Goal: Information Seeking & Learning: Learn about a topic

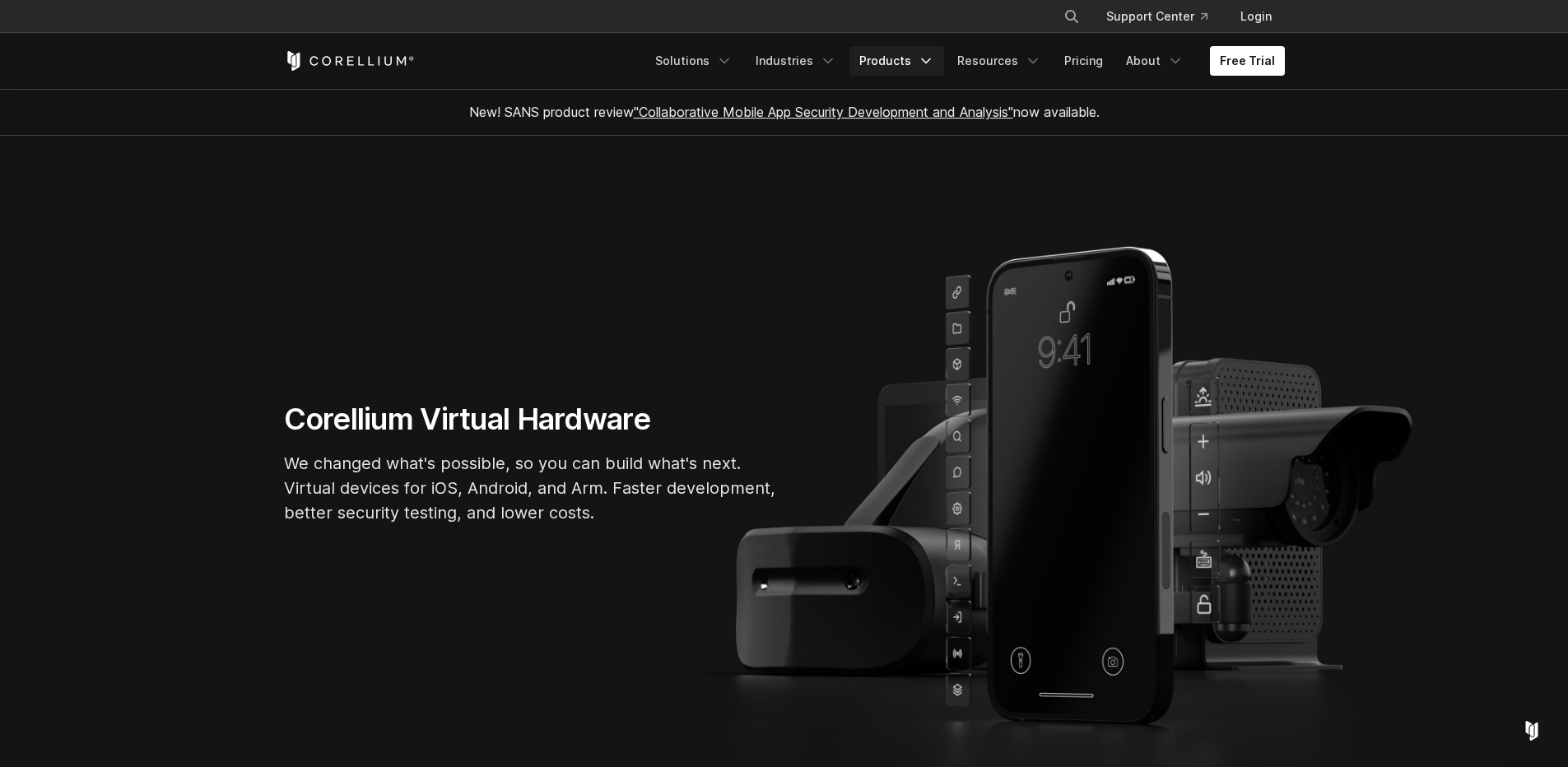
click at [884, 63] on link "Products" at bounding box center [897, 60] width 95 height 30
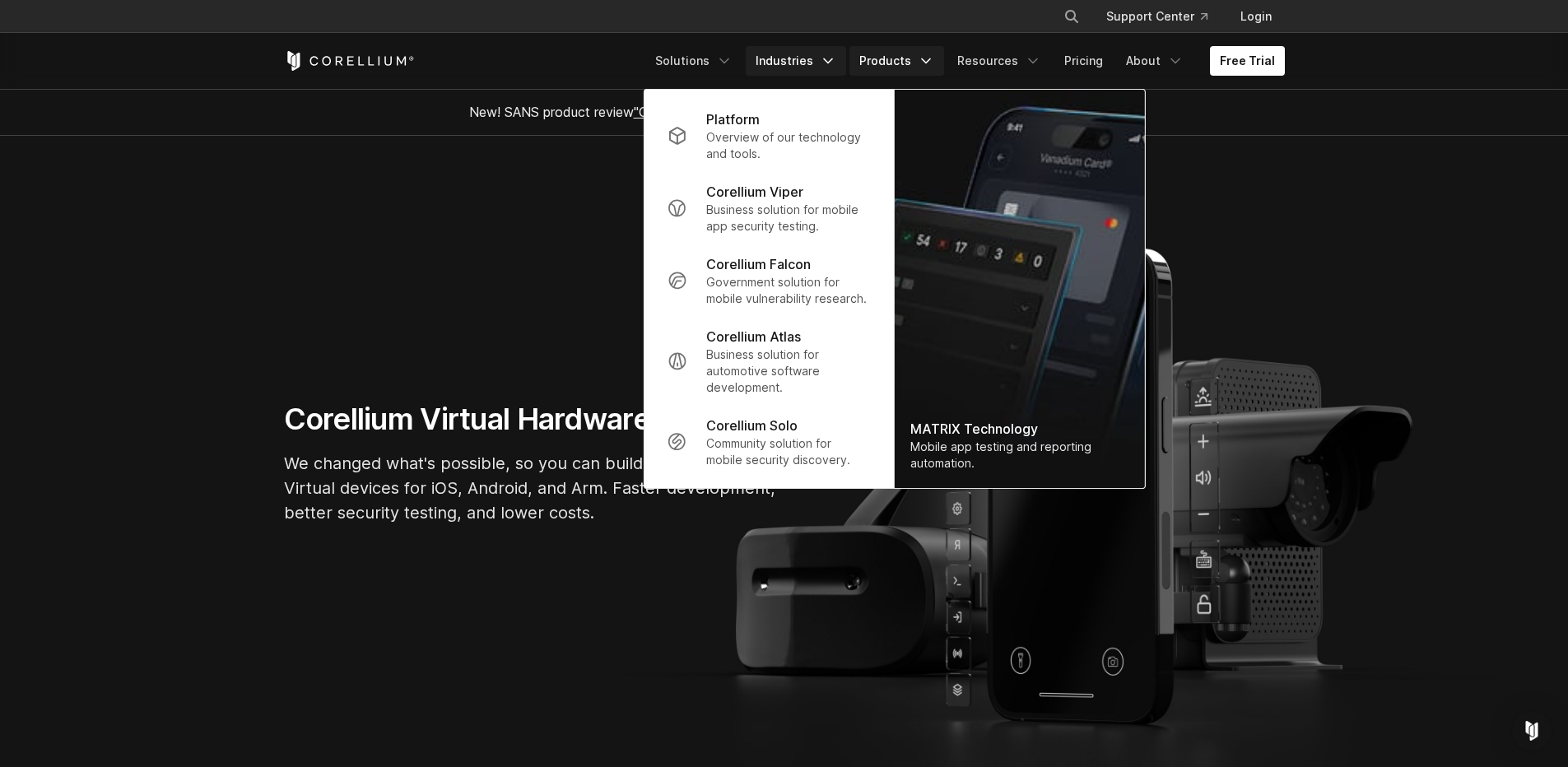
click at [776, 60] on link "Industries" at bounding box center [796, 60] width 100 height 30
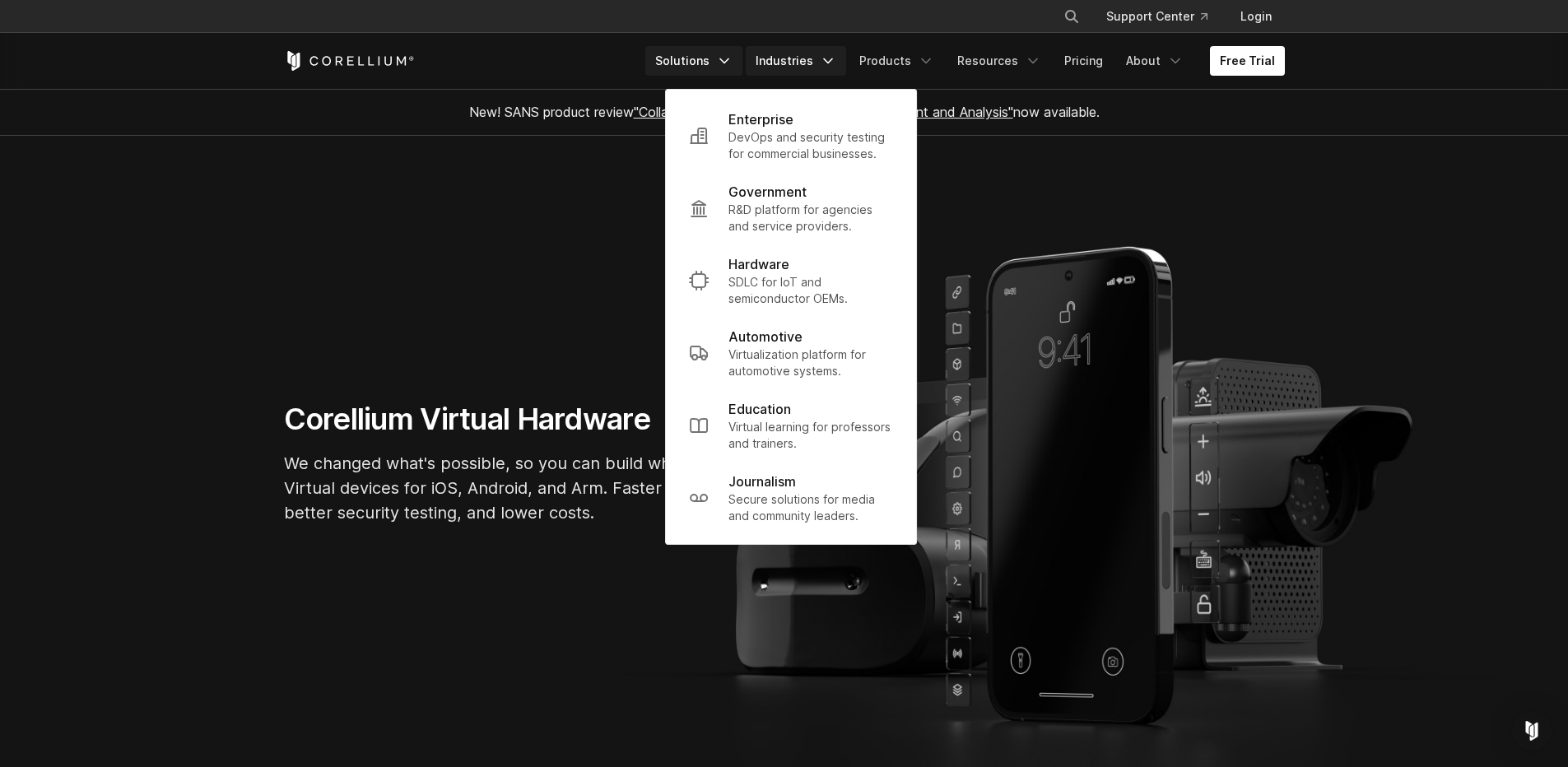
click at [712, 62] on link "Solutions" at bounding box center [694, 60] width 97 height 30
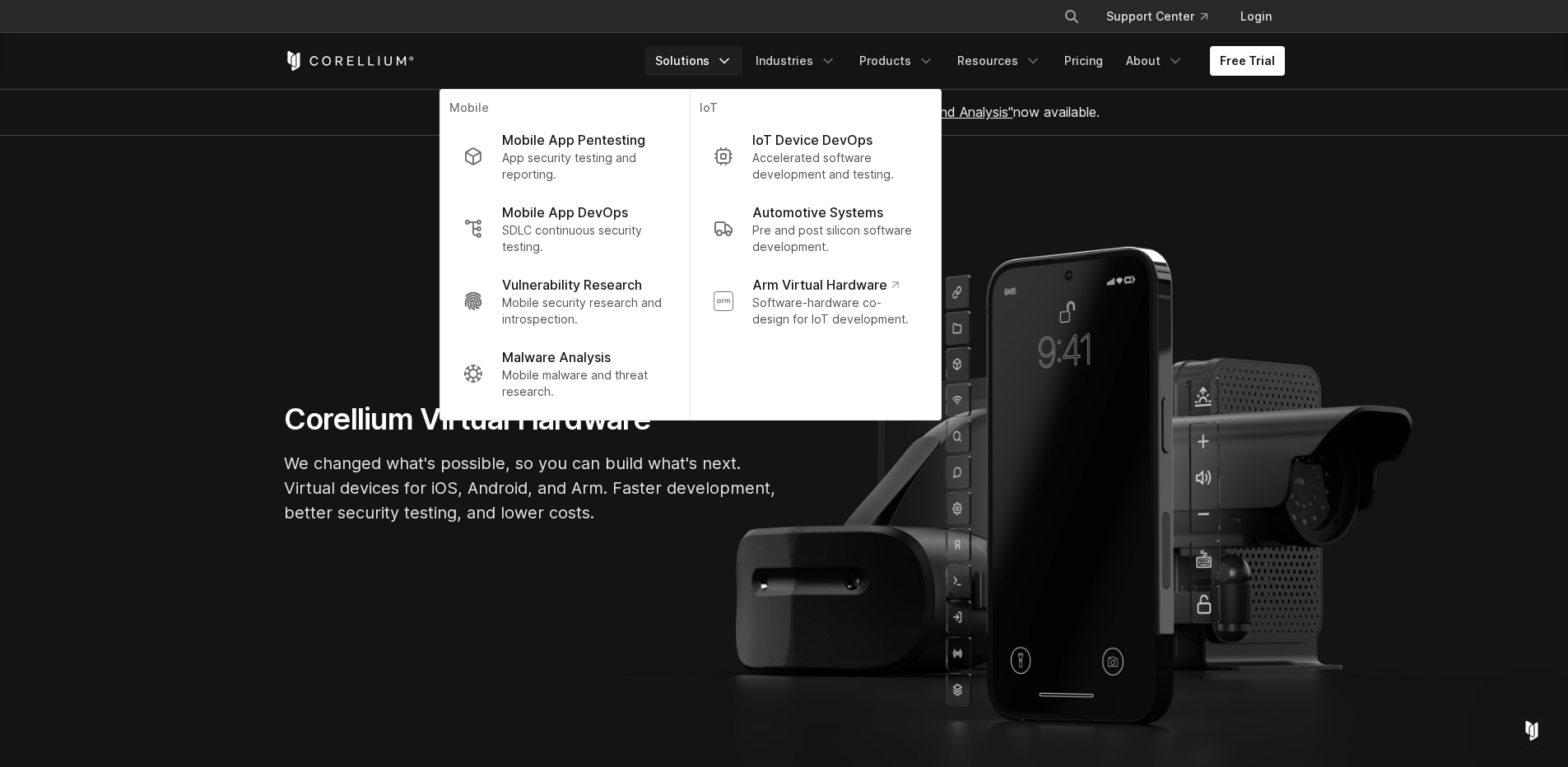
click at [812, 87] on div "Free Trial Solutions IoT" at bounding box center [784, 61] width 1001 height 56
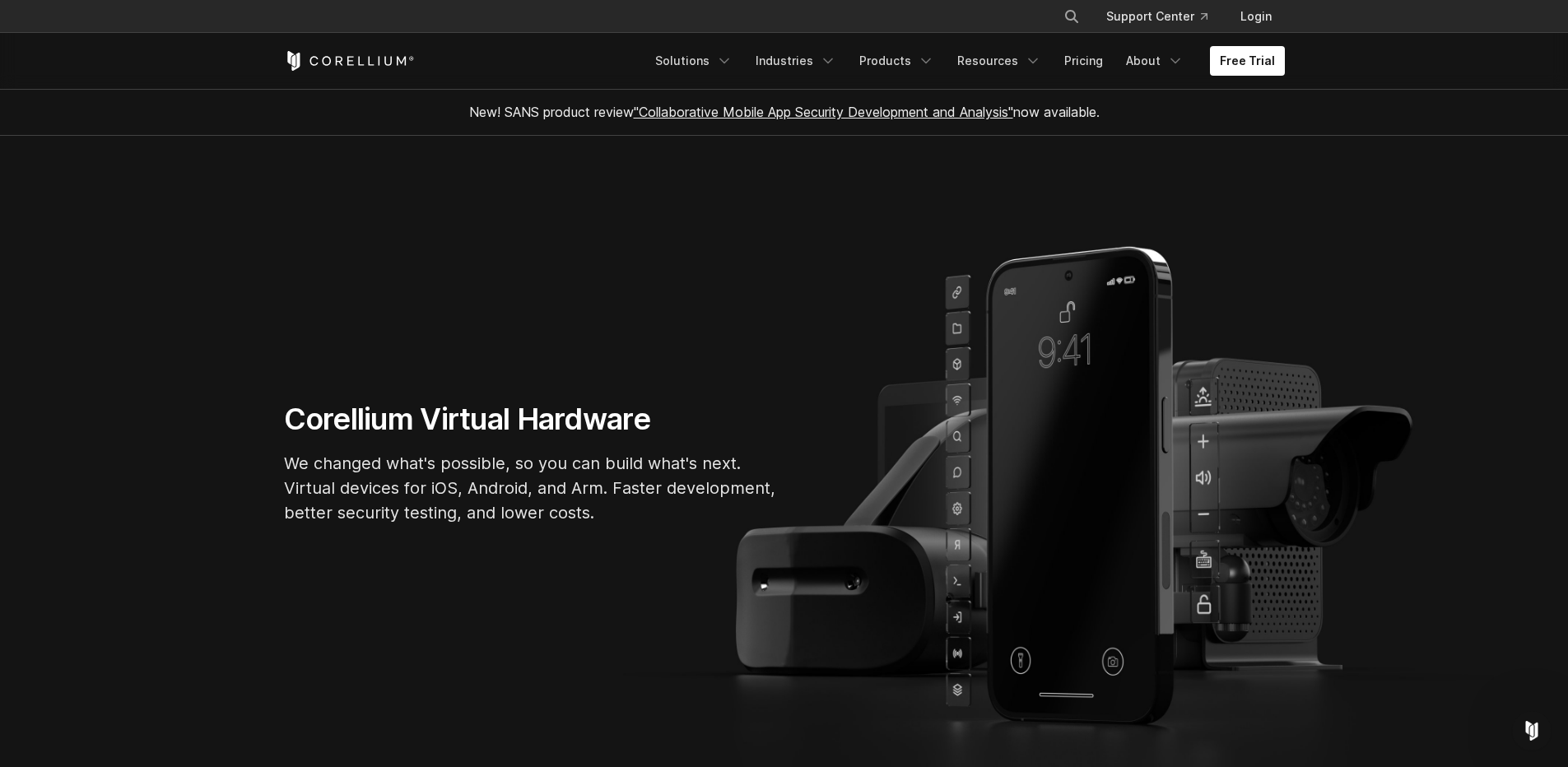
click at [808, 76] on div "Free Trial Solutions IoT" at bounding box center [784, 61] width 1001 height 56
click at [822, 73] on link "Industries" at bounding box center [796, 60] width 100 height 30
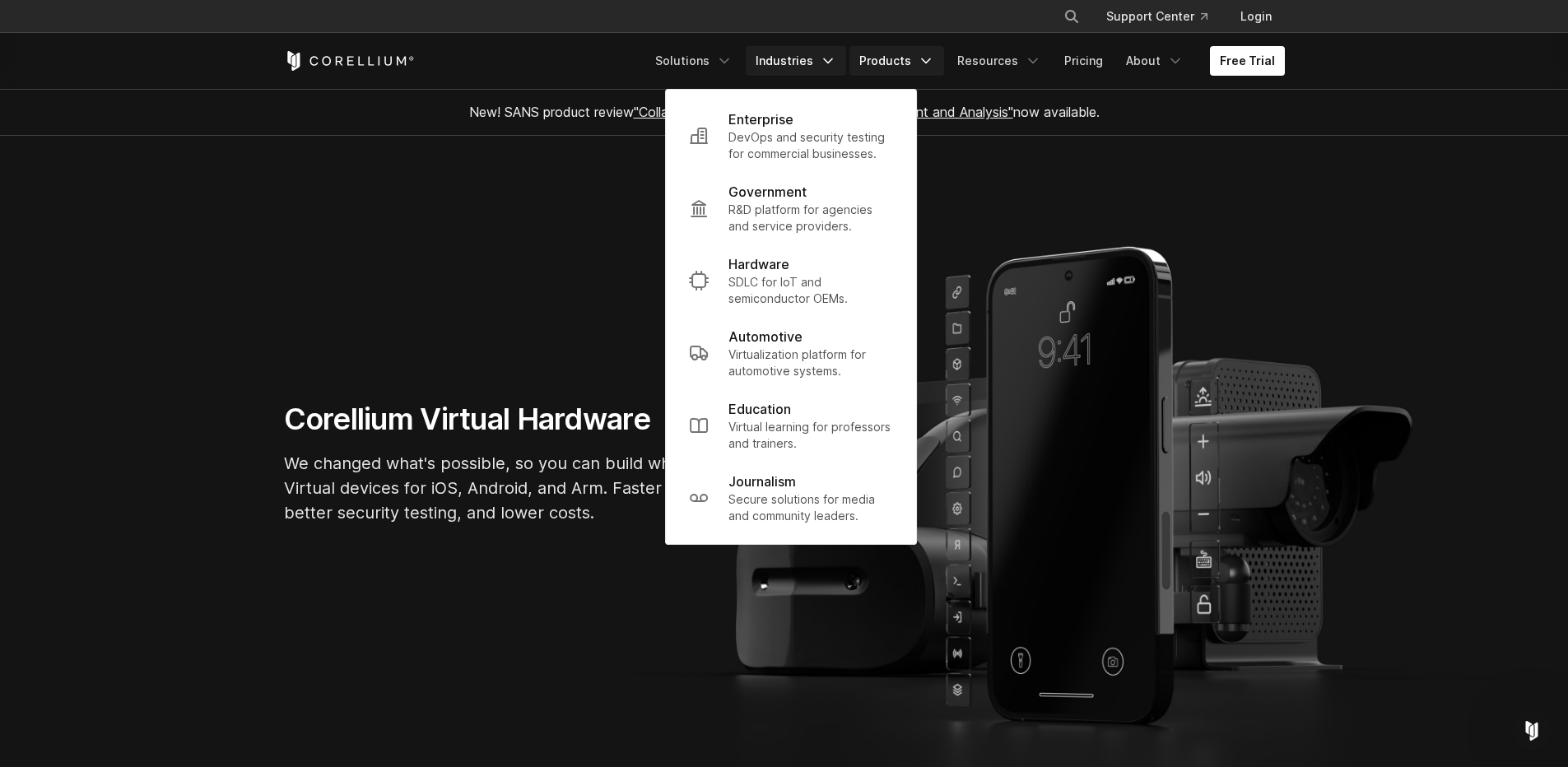
click at [915, 52] on link "Products" at bounding box center [897, 60] width 95 height 30
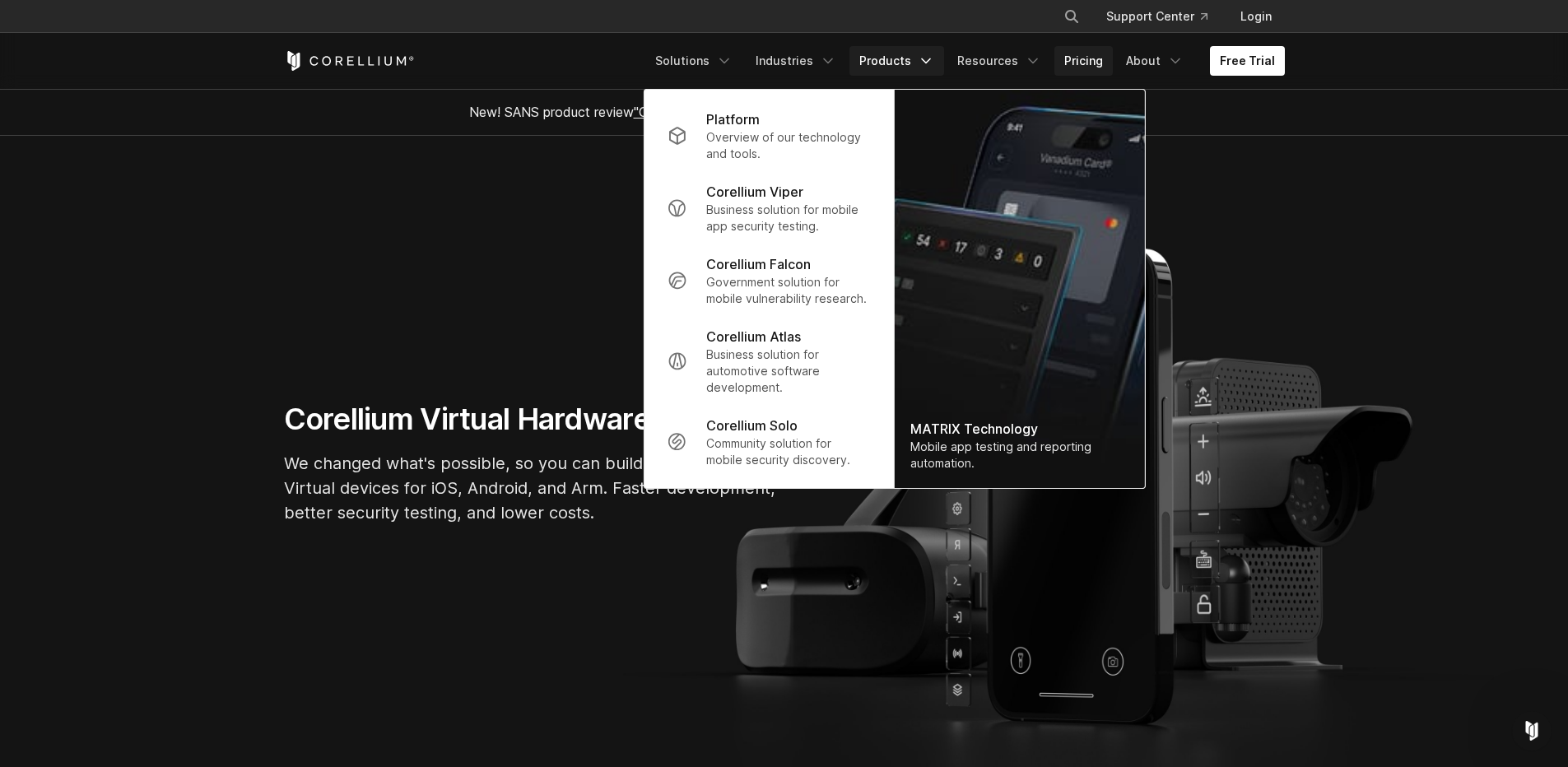
click at [1075, 72] on link "Pricing" at bounding box center [1084, 60] width 58 height 30
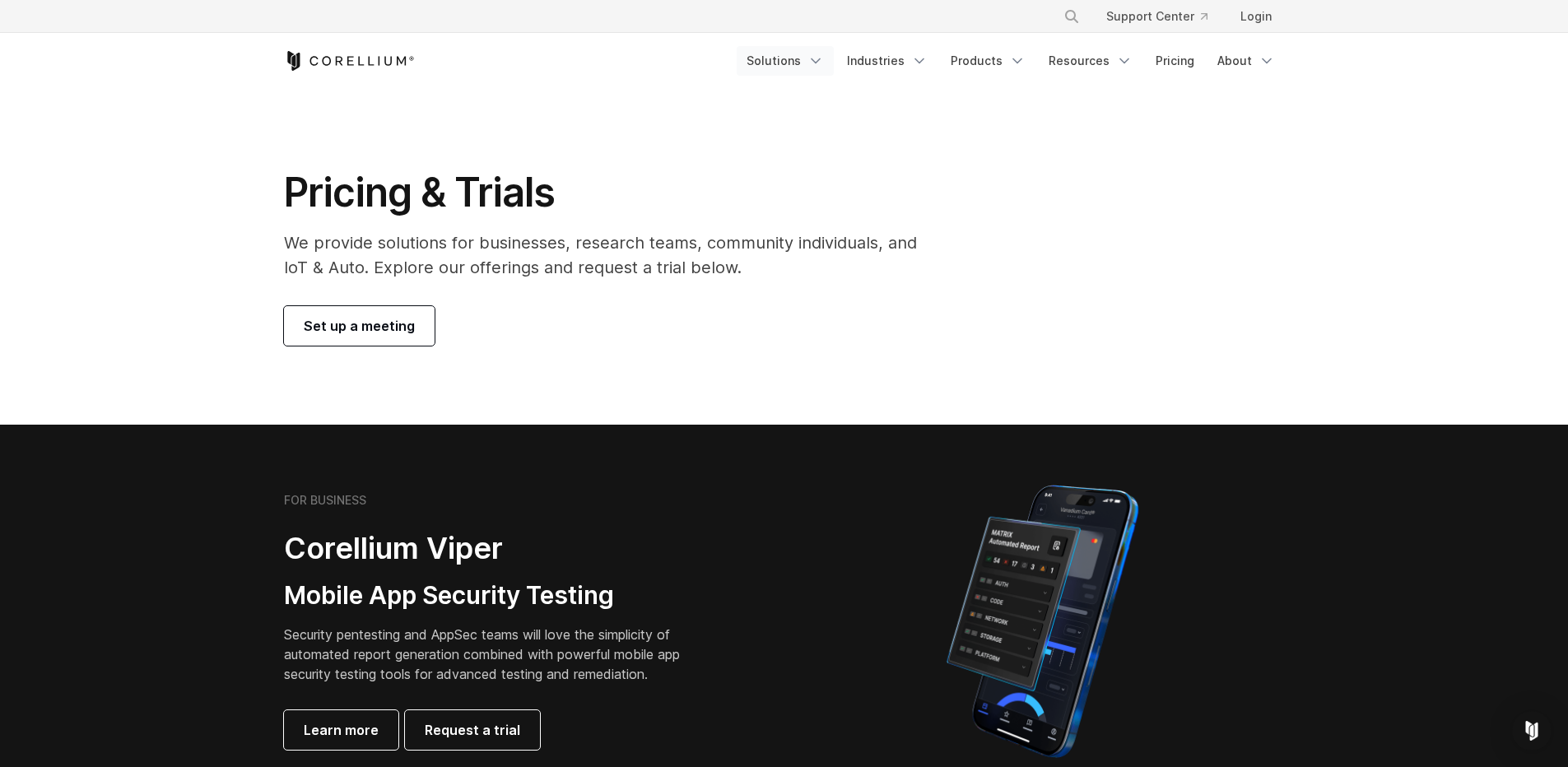
click at [801, 63] on link "Solutions" at bounding box center [785, 60] width 97 height 30
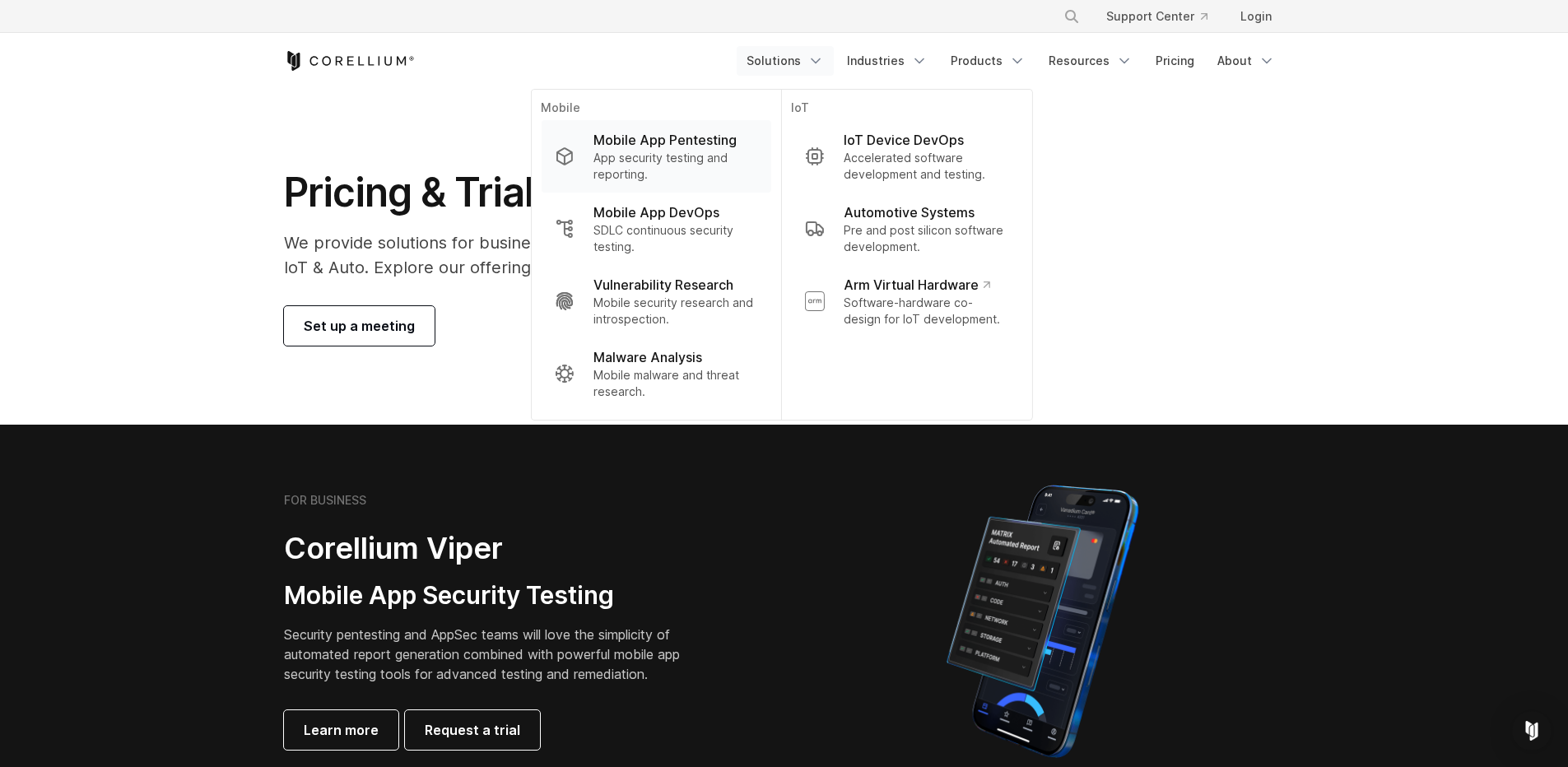
click at [719, 158] on p "App security testing and reporting." at bounding box center [675, 166] width 164 height 33
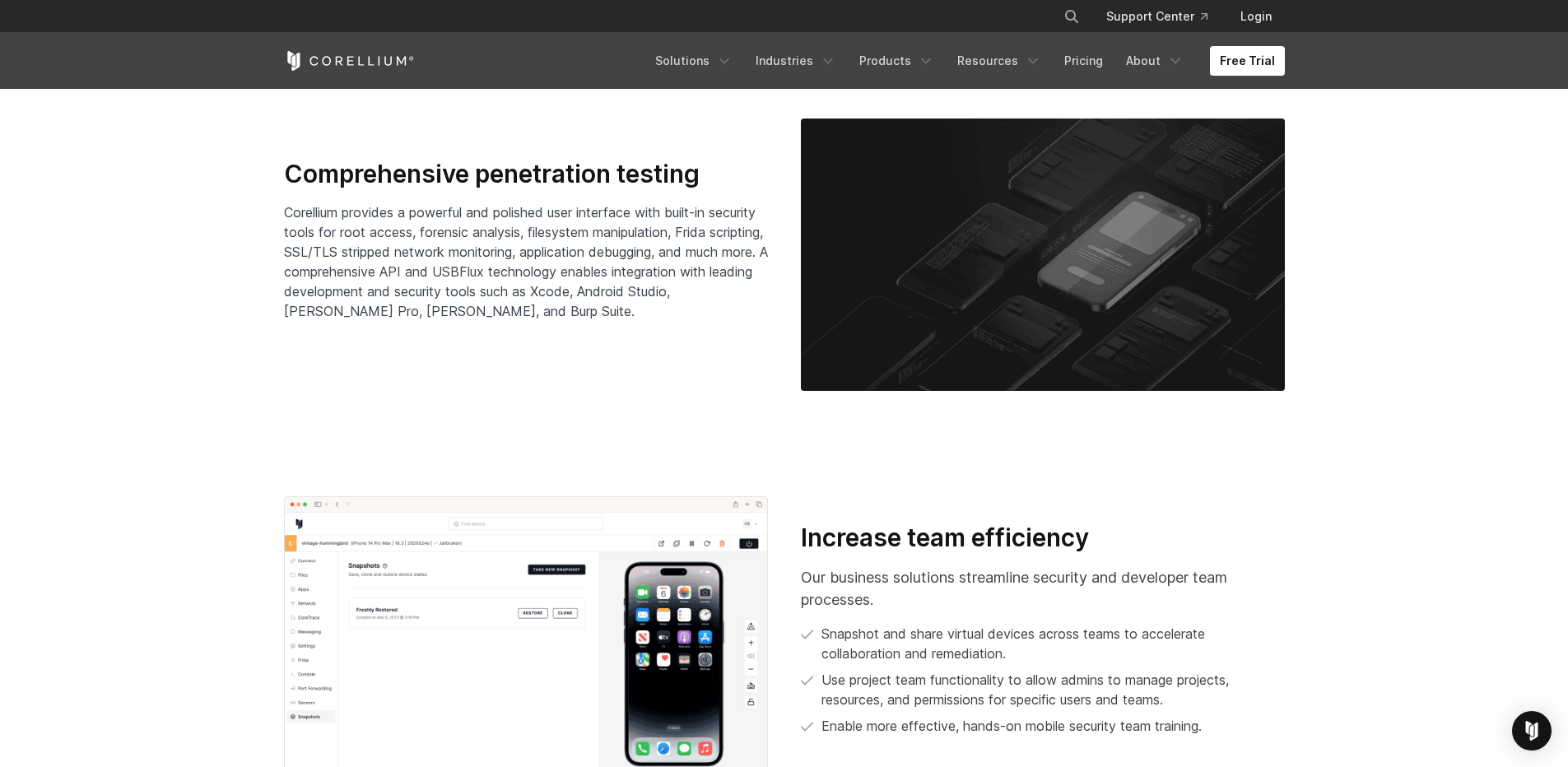
scroll to position [2453, 0]
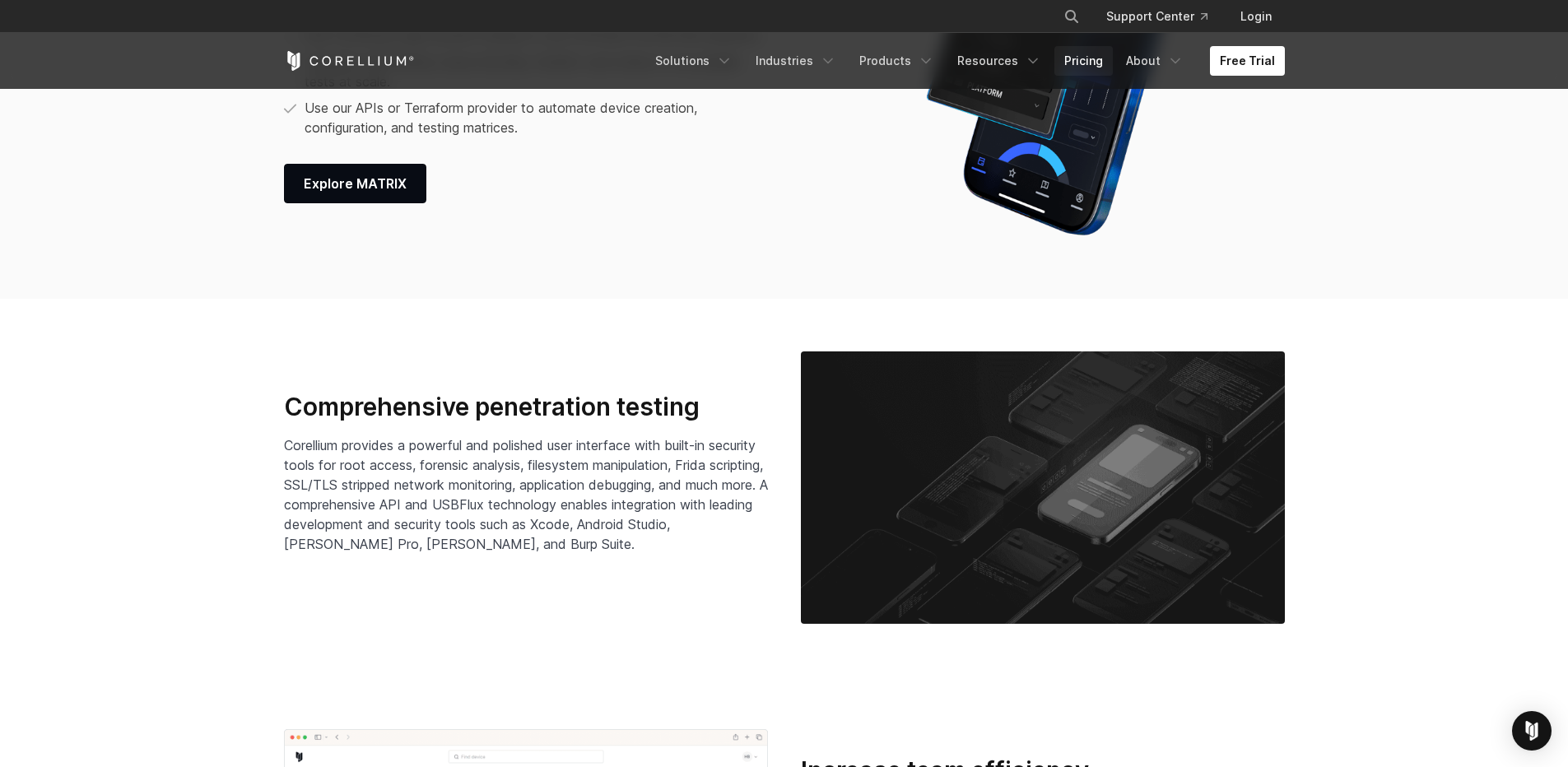
click at [1078, 72] on link "Pricing" at bounding box center [1084, 60] width 58 height 30
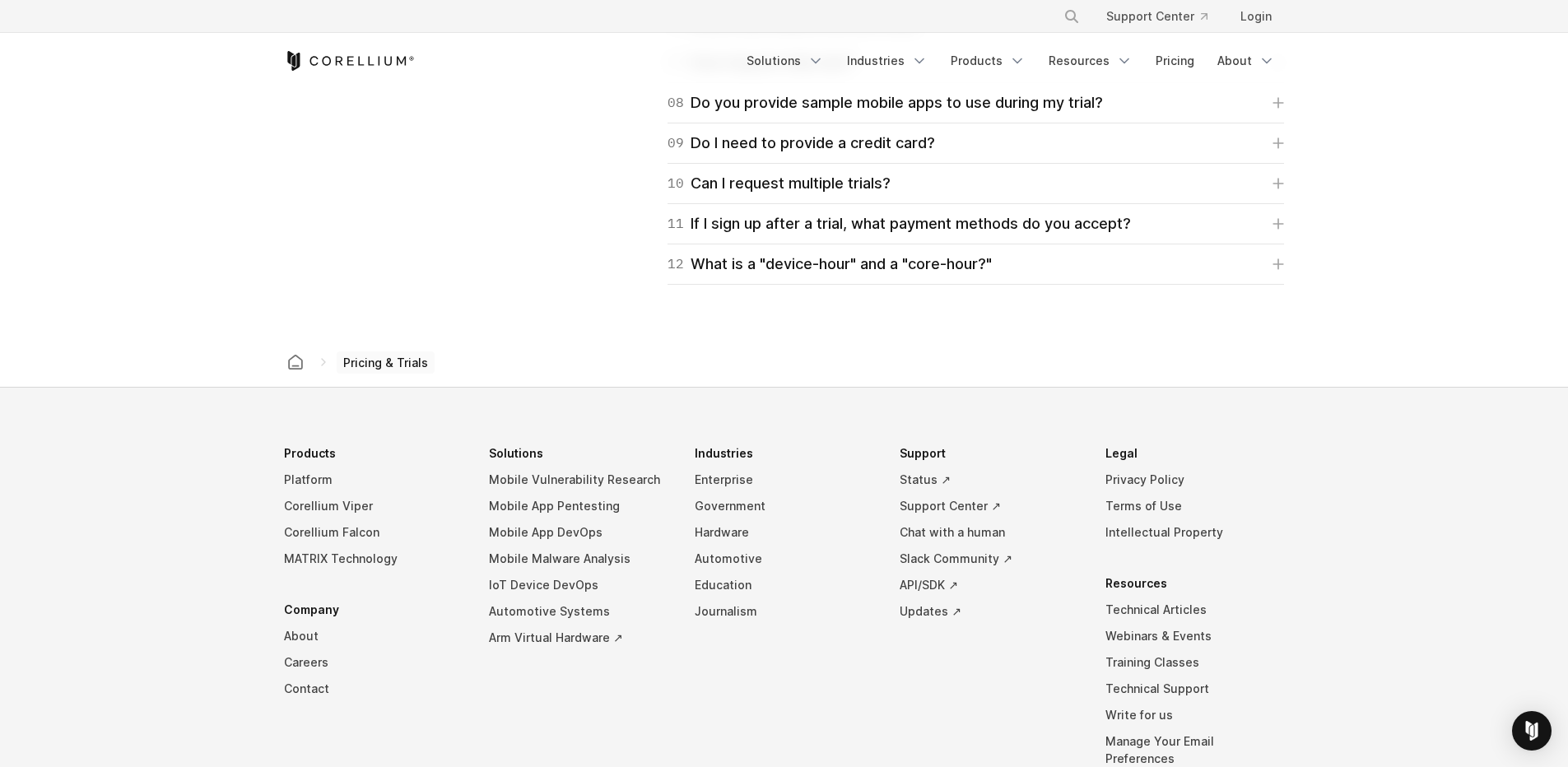
scroll to position [2679, 0]
